Goal: Find specific page/section: Find specific page/section

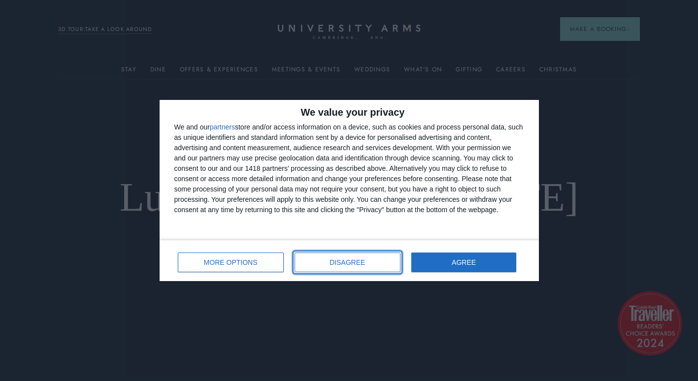
click at [381, 261] on button "DISAGREE" at bounding box center [348, 263] width 106 height 20
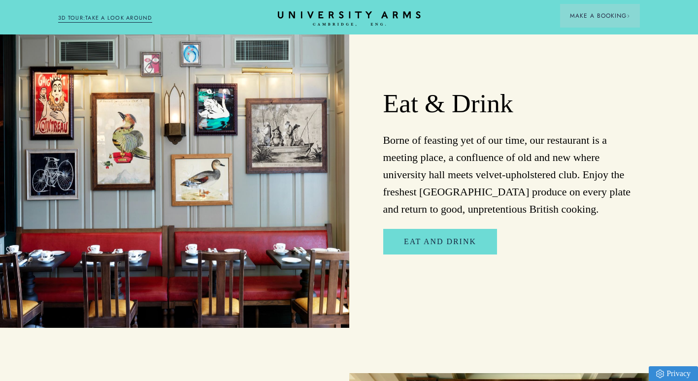
scroll to position [1573, 0]
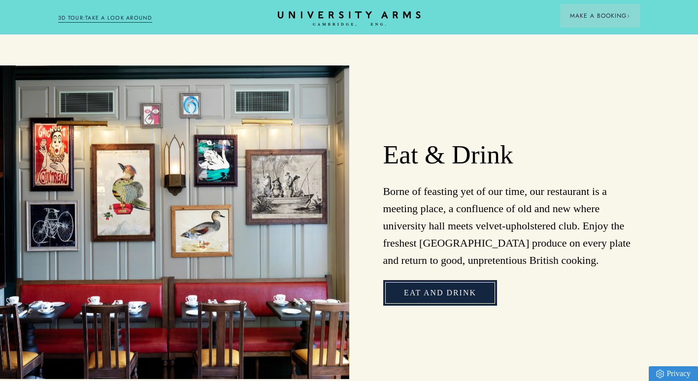
click at [460, 280] on link "Eat and Drink" at bounding box center [440, 293] width 114 height 26
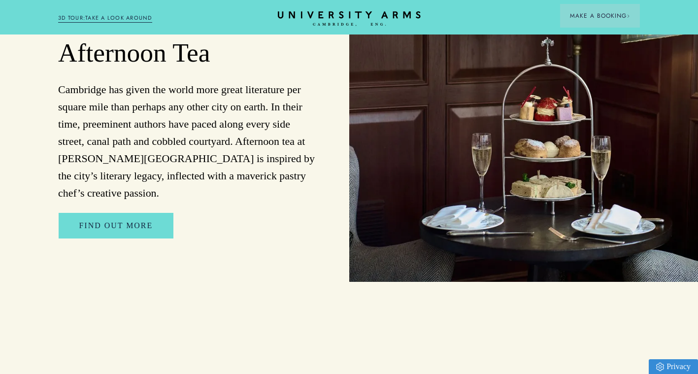
scroll to position [1478, 0]
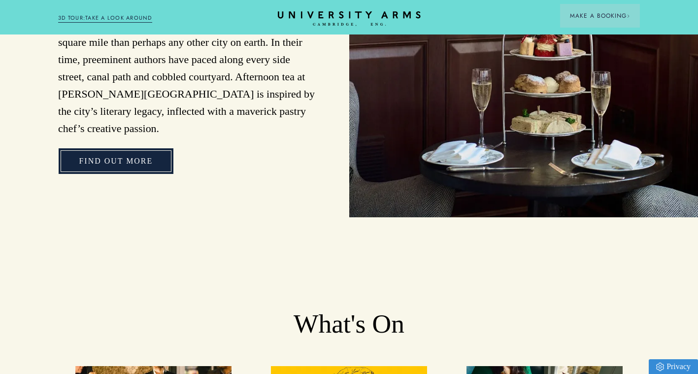
click at [170, 150] on link "Find Out More" at bounding box center [116, 161] width 115 height 26
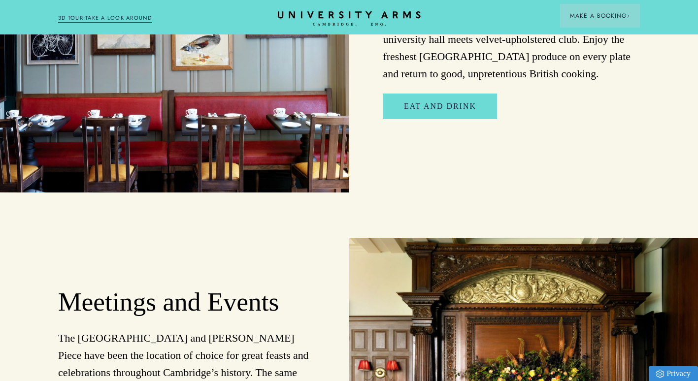
scroll to position [1773, 0]
